Goal: Obtain resource: Download file/media

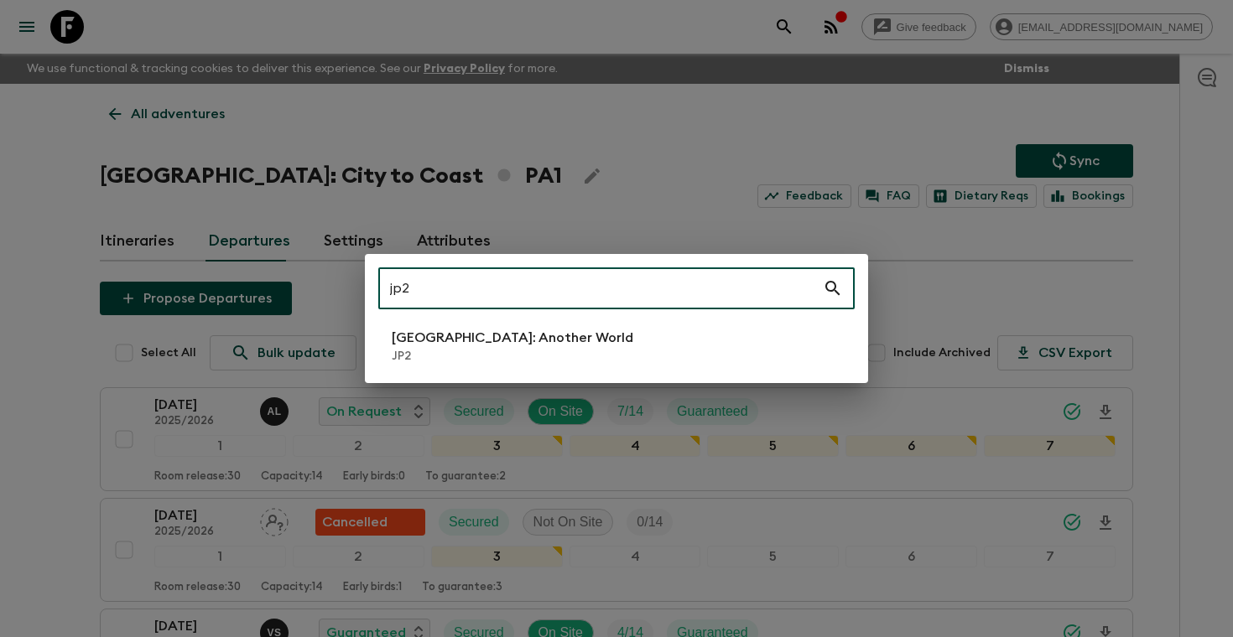
type input "jp2"
click at [582, 325] on li "[GEOGRAPHIC_DATA]: Another World JP2" at bounding box center [616, 346] width 476 height 47
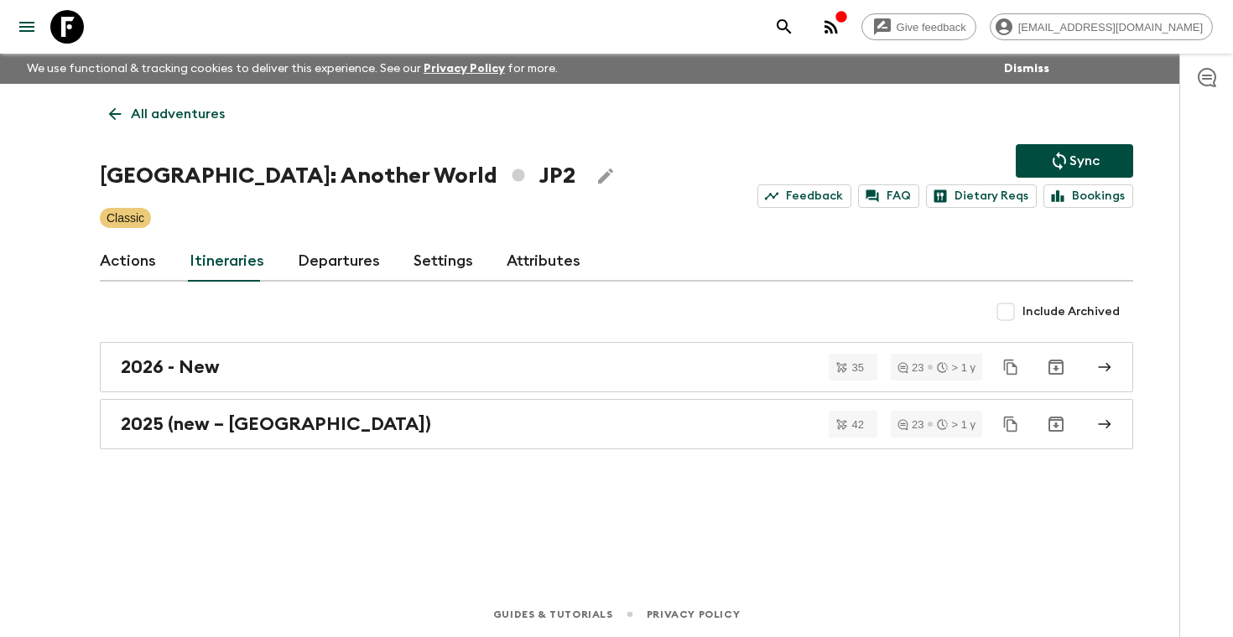
click at [318, 267] on link "Departures" at bounding box center [339, 262] width 82 height 40
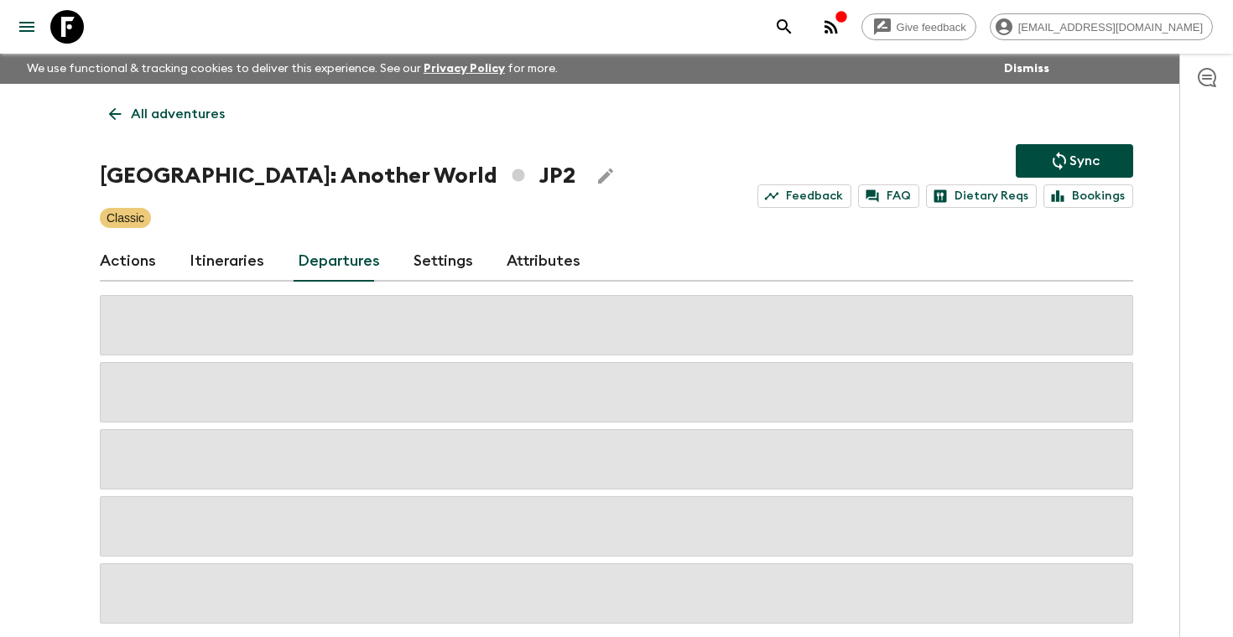
click at [1182, 335] on div at bounding box center [1206, 346] width 54 height 584
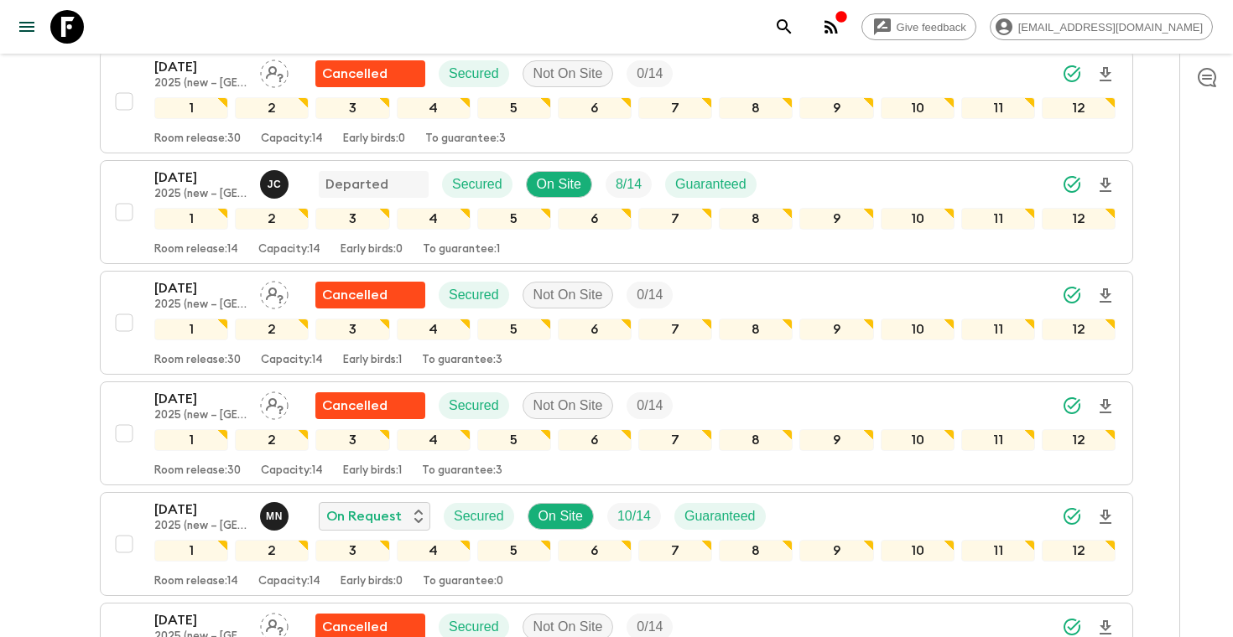
scroll to position [2698, 0]
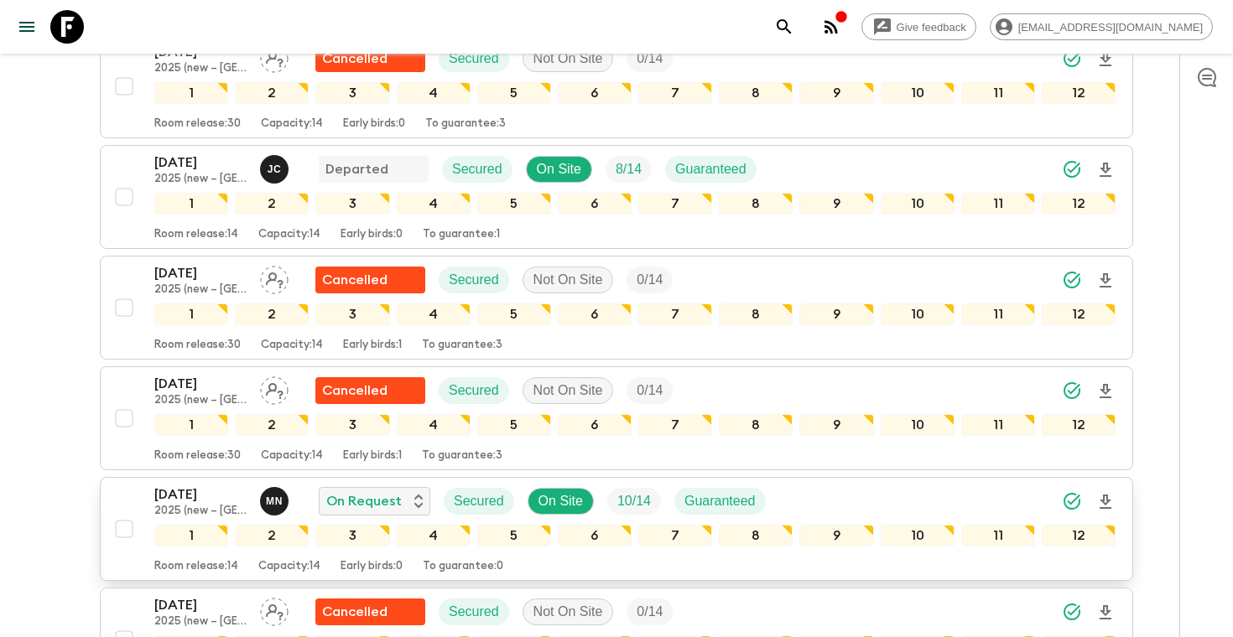
click at [1106, 496] on icon "Download Onboarding" at bounding box center [1105, 502] width 12 height 14
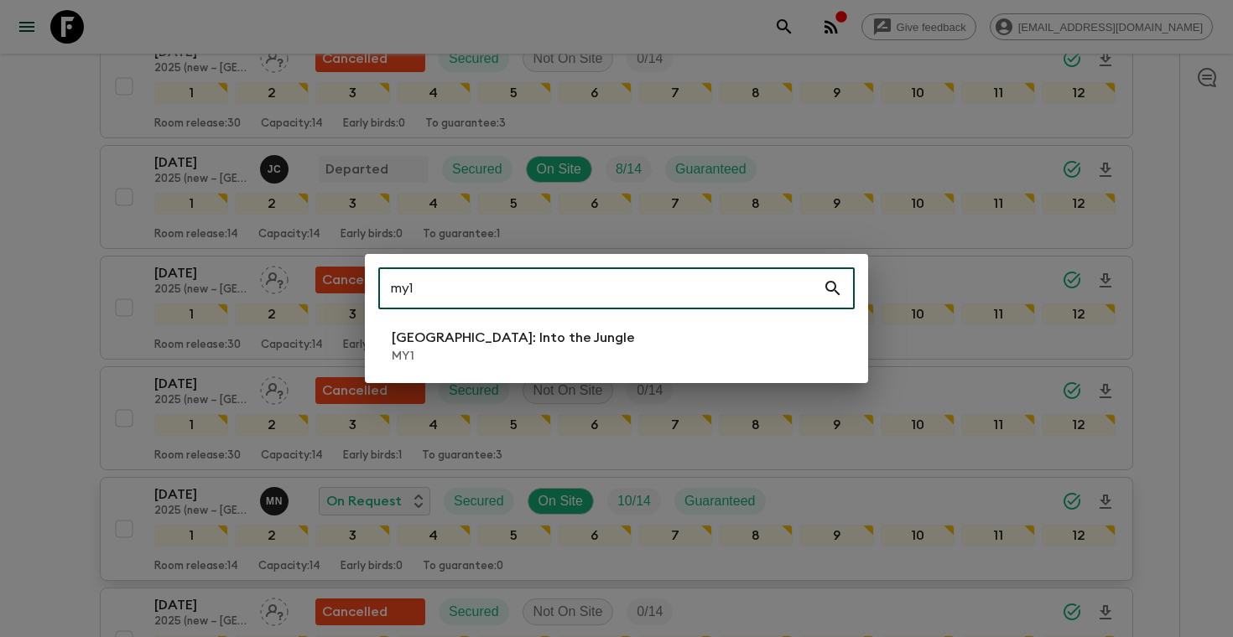
type input "my1"
click at [559, 354] on li "[GEOGRAPHIC_DATA]: Into the Jungle MY1" at bounding box center [616, 346] width 476 height 47
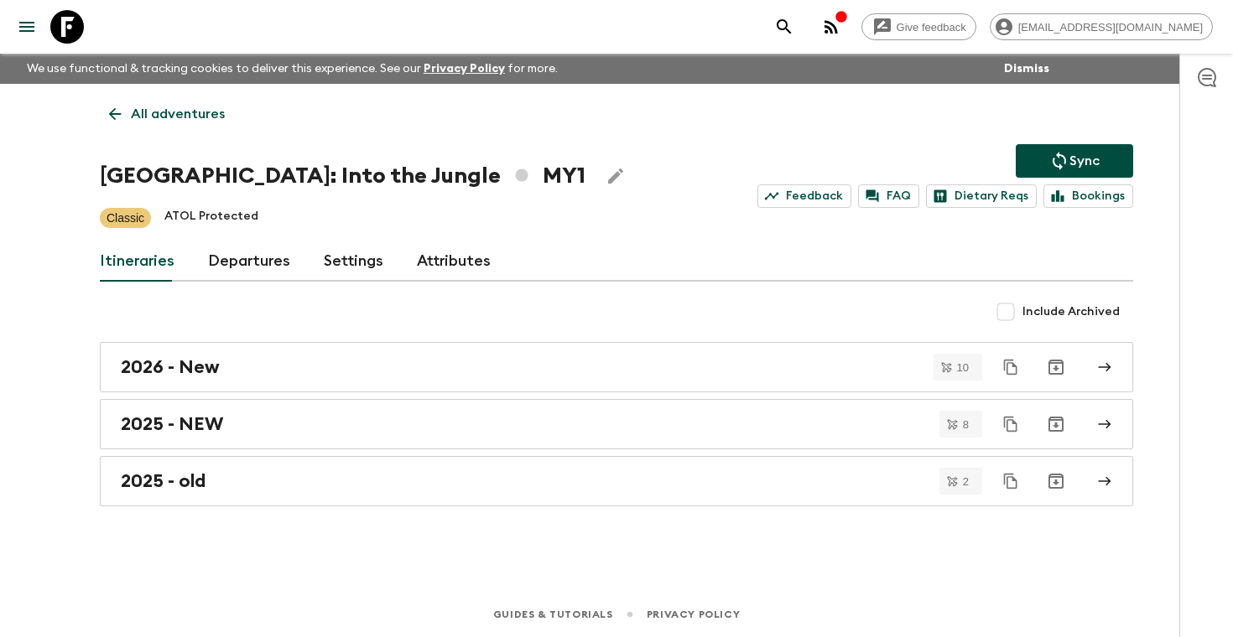
click at [245, 260] on link "Departures" at bounding box center [249, 262] width 82 height 40
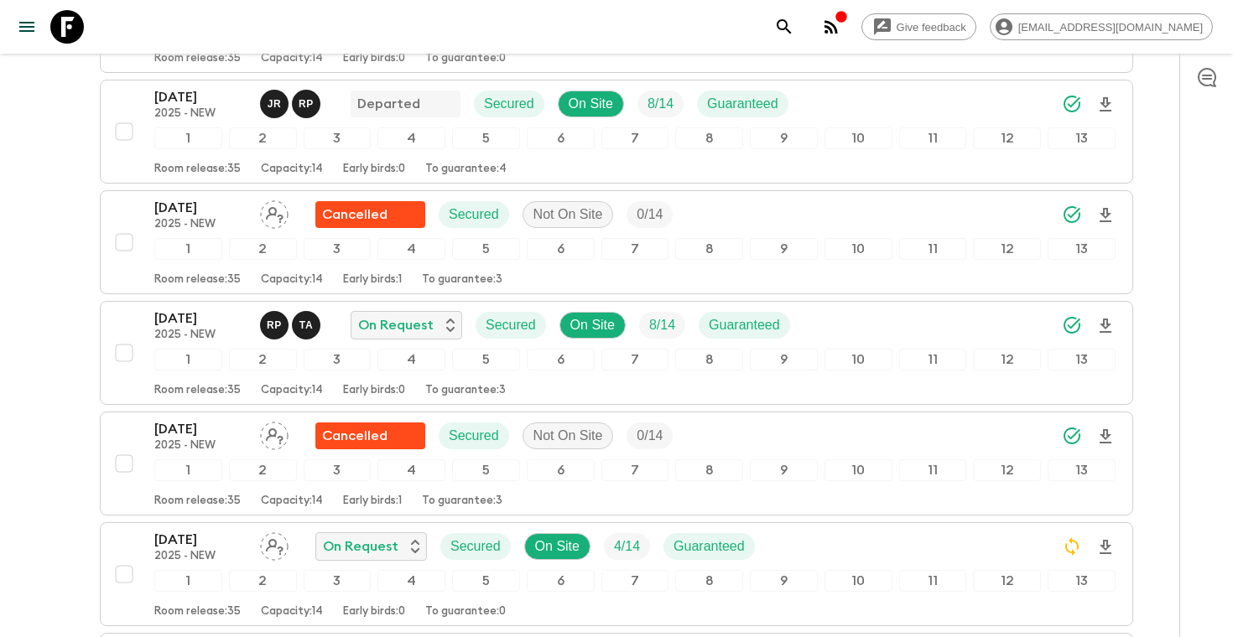
scroll to position [898, 0]
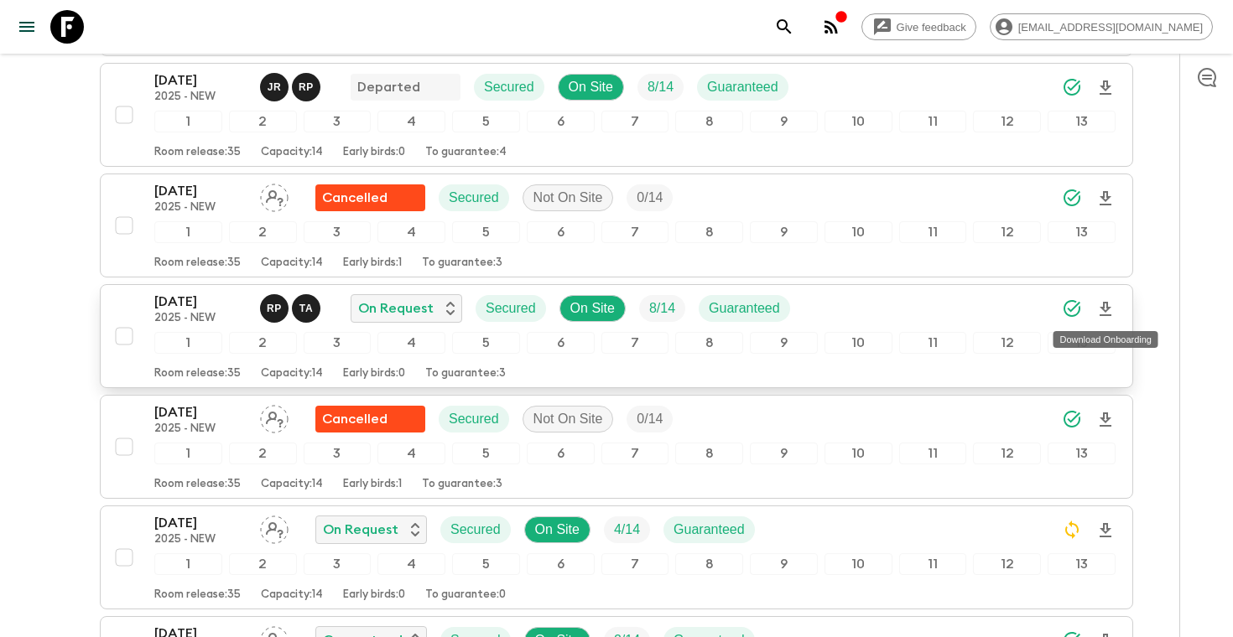
click at [1105, 312] on icon "Download Onboarding" at bounding box center [1105, 309] width 20 height 20
